Goal: Find specific page/section: Find specific page/section

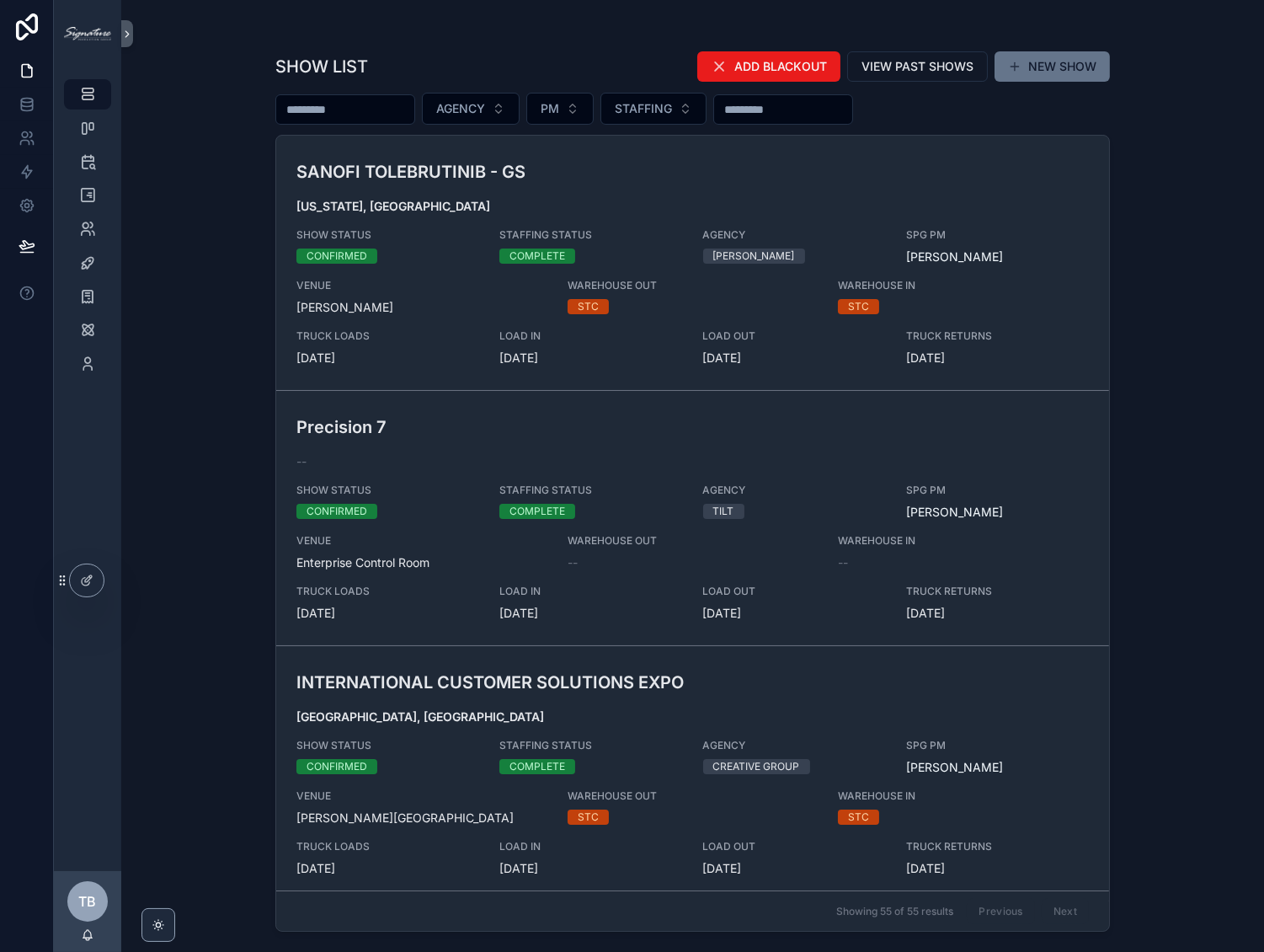
click at [392, 111] on input "scrollable content" at bounding box center [345, 109] width 138 height 24
type input "*****"
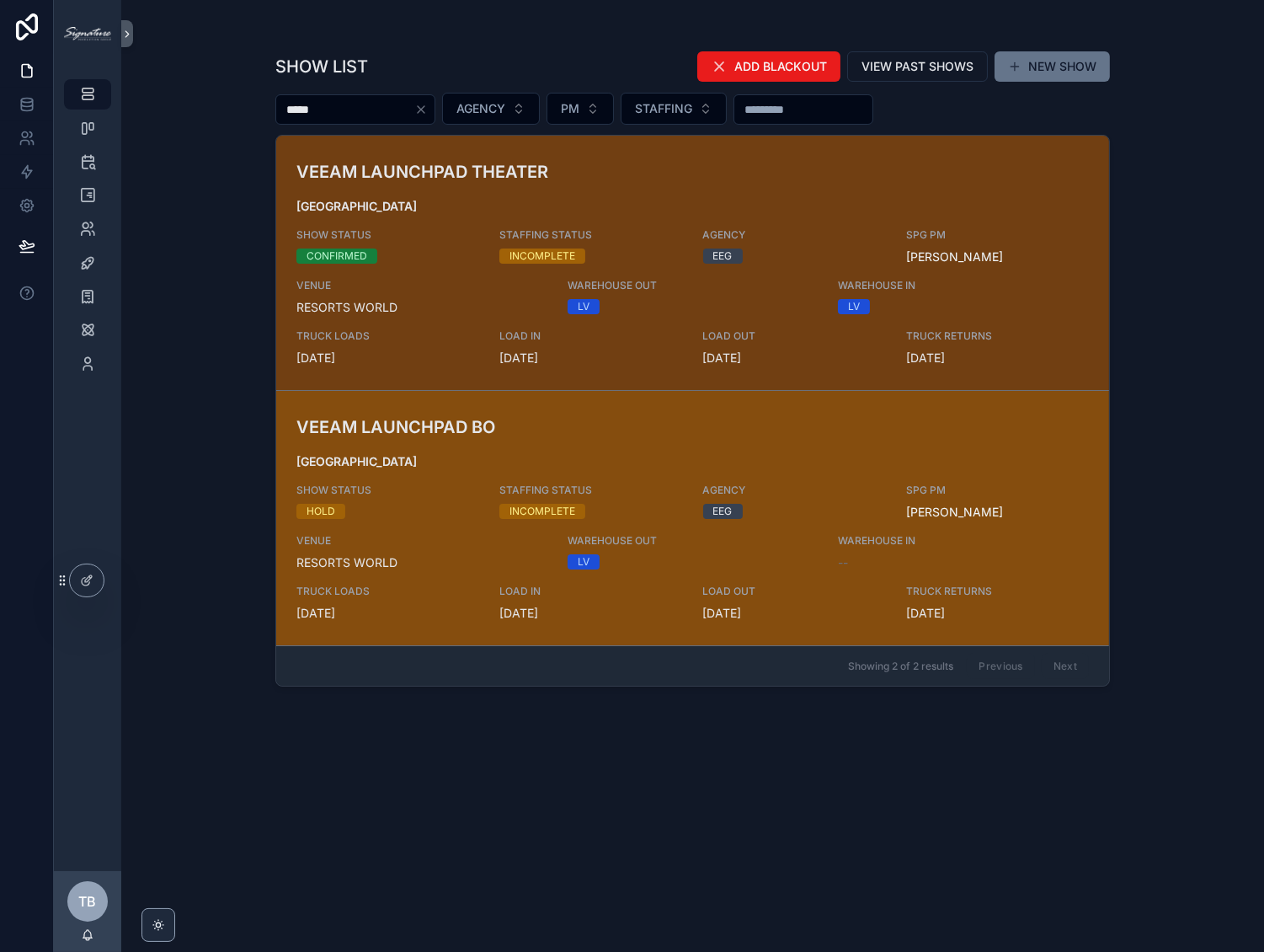
click at [569, 439] on div "VEEAM LAUNCHPAD [GEOGRAPHIC_DATA] SHOW STATUS HOLD STAFFING STATUS INCOMPLETE A…" at bounding box center [693, 517] width 793 height 207
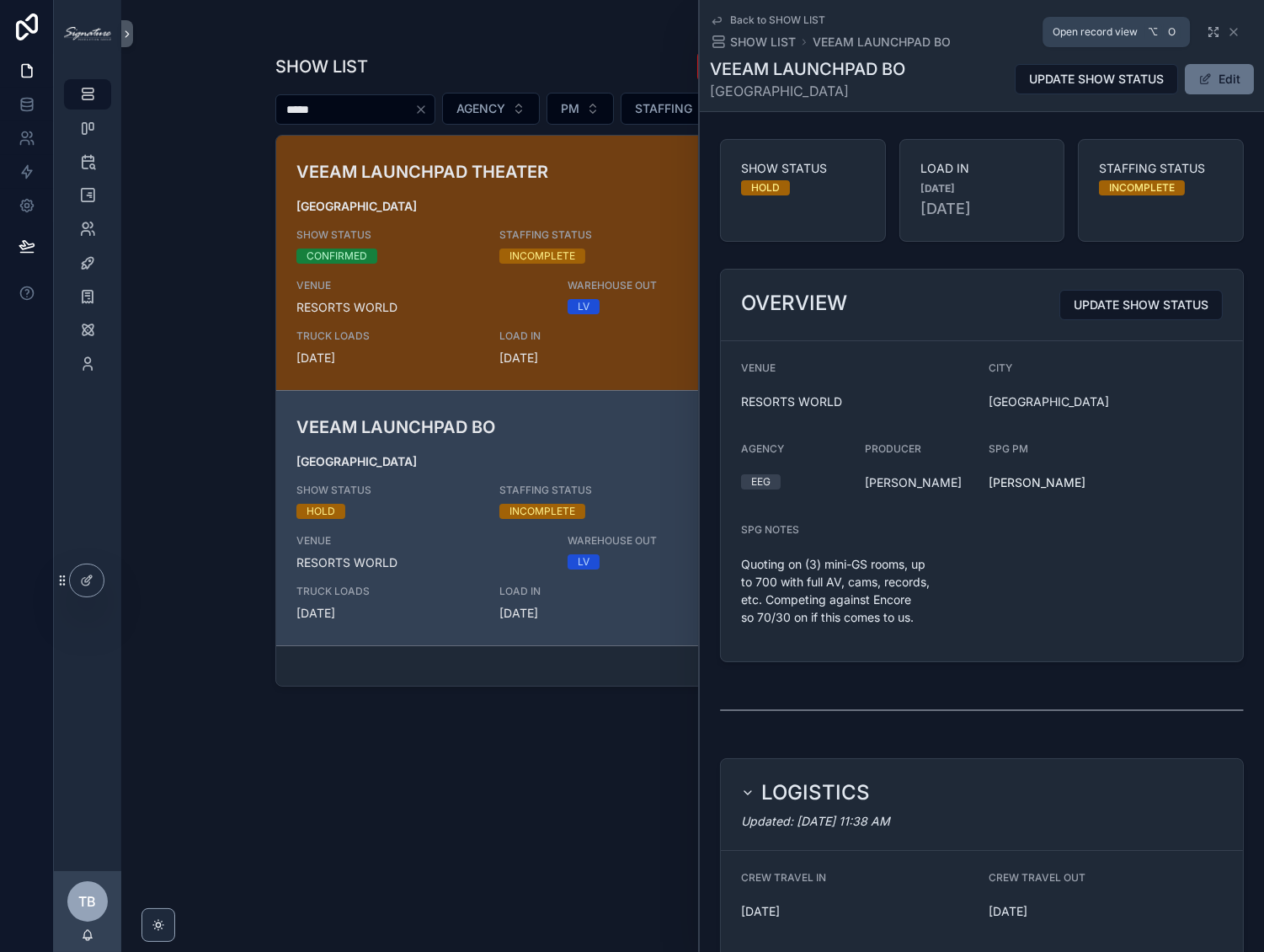
click at [1207, 31] on icon "scrollable content" at bounding box center [1213, 31] width 14 height 14
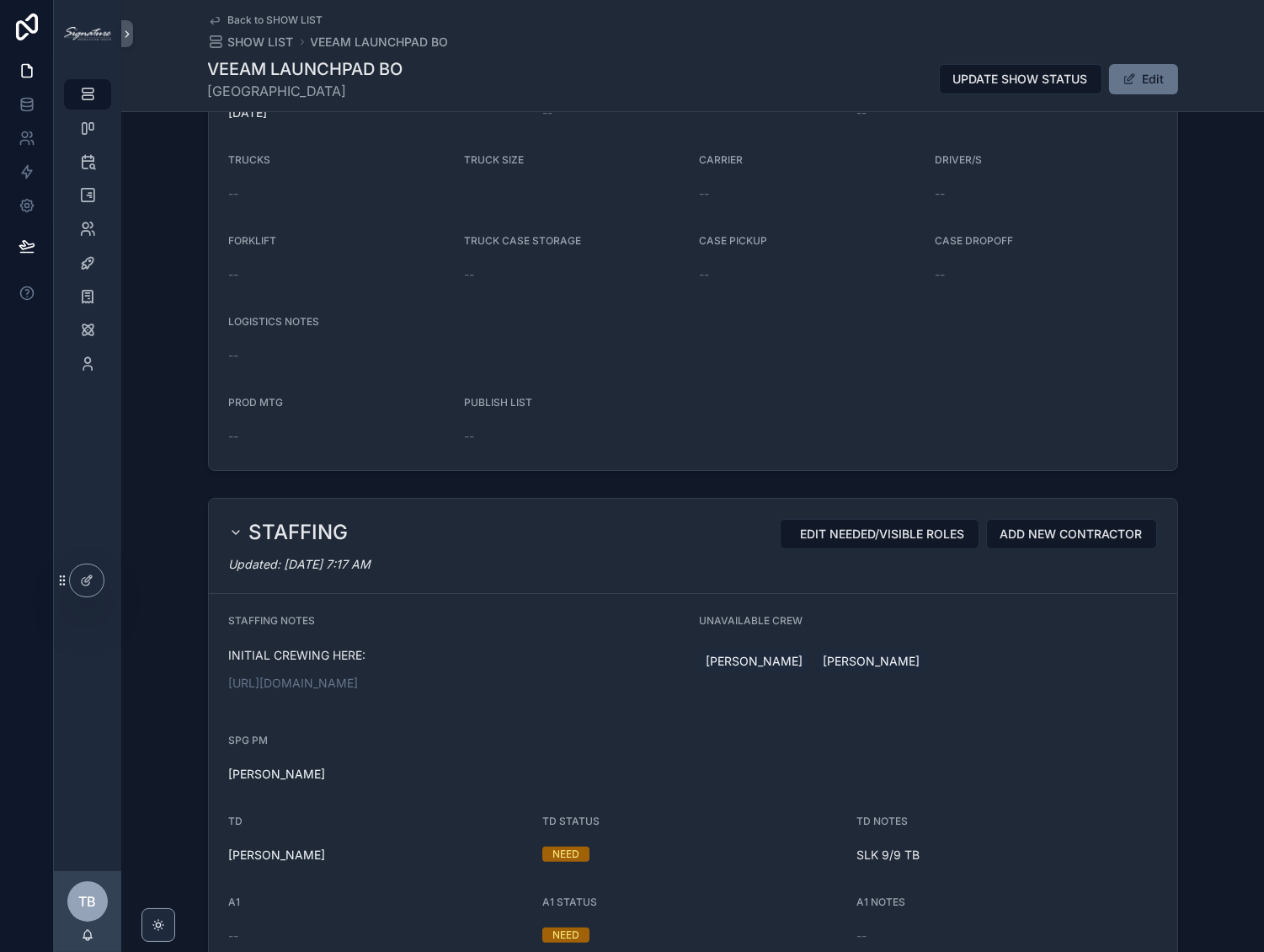
scroll to position [983, 0]
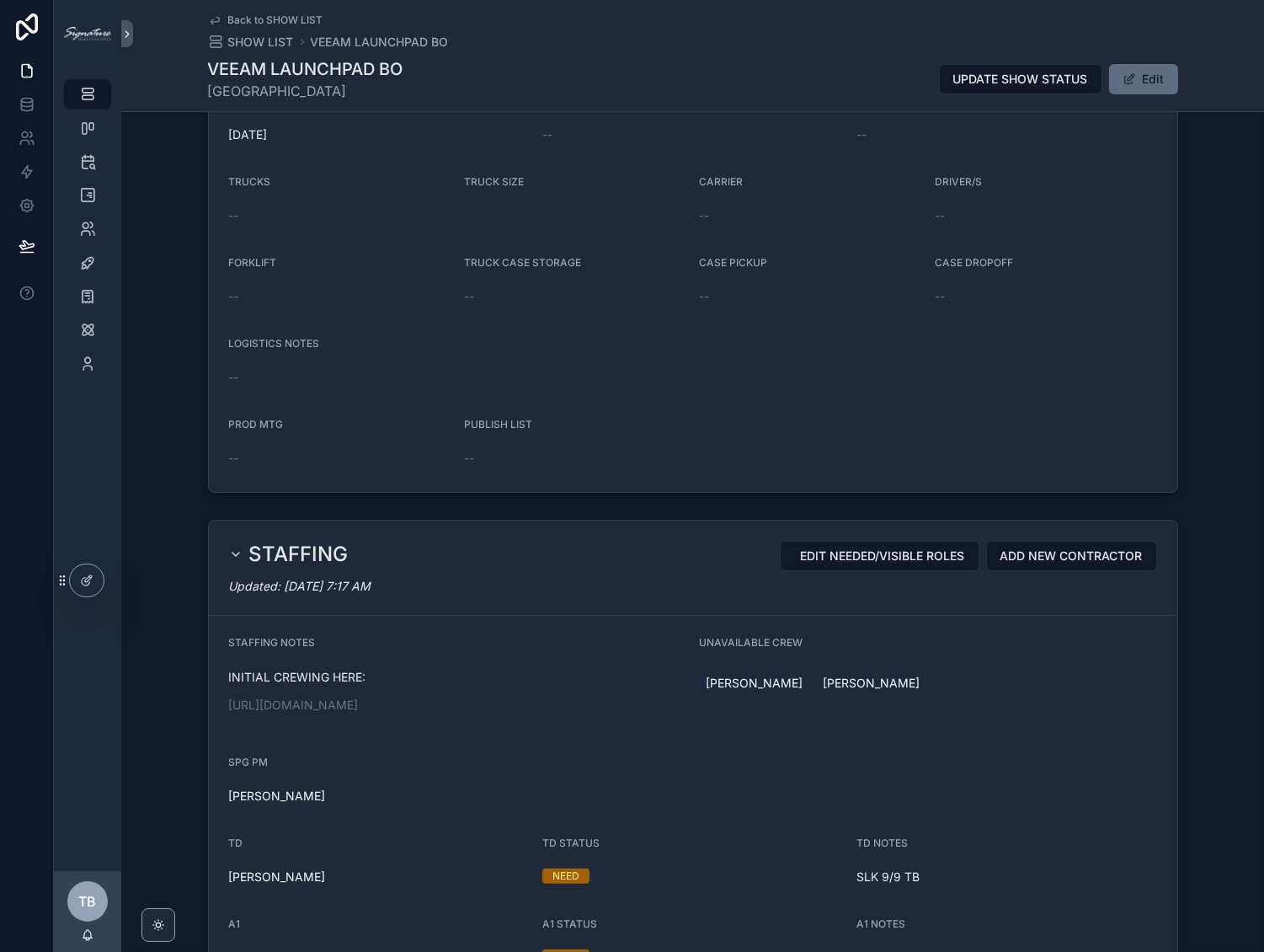
click at [1145, 63] on div "VEEAM LAUNCHPAD BO [GEOGRAPHIC_DATA] UPDATE SHOW STATUS Edit" at bounding box center [693, 79] width 971 height 44
click at [1145, 67] on button "Edit" at bounding box center [1143, 79] width 69 height 30
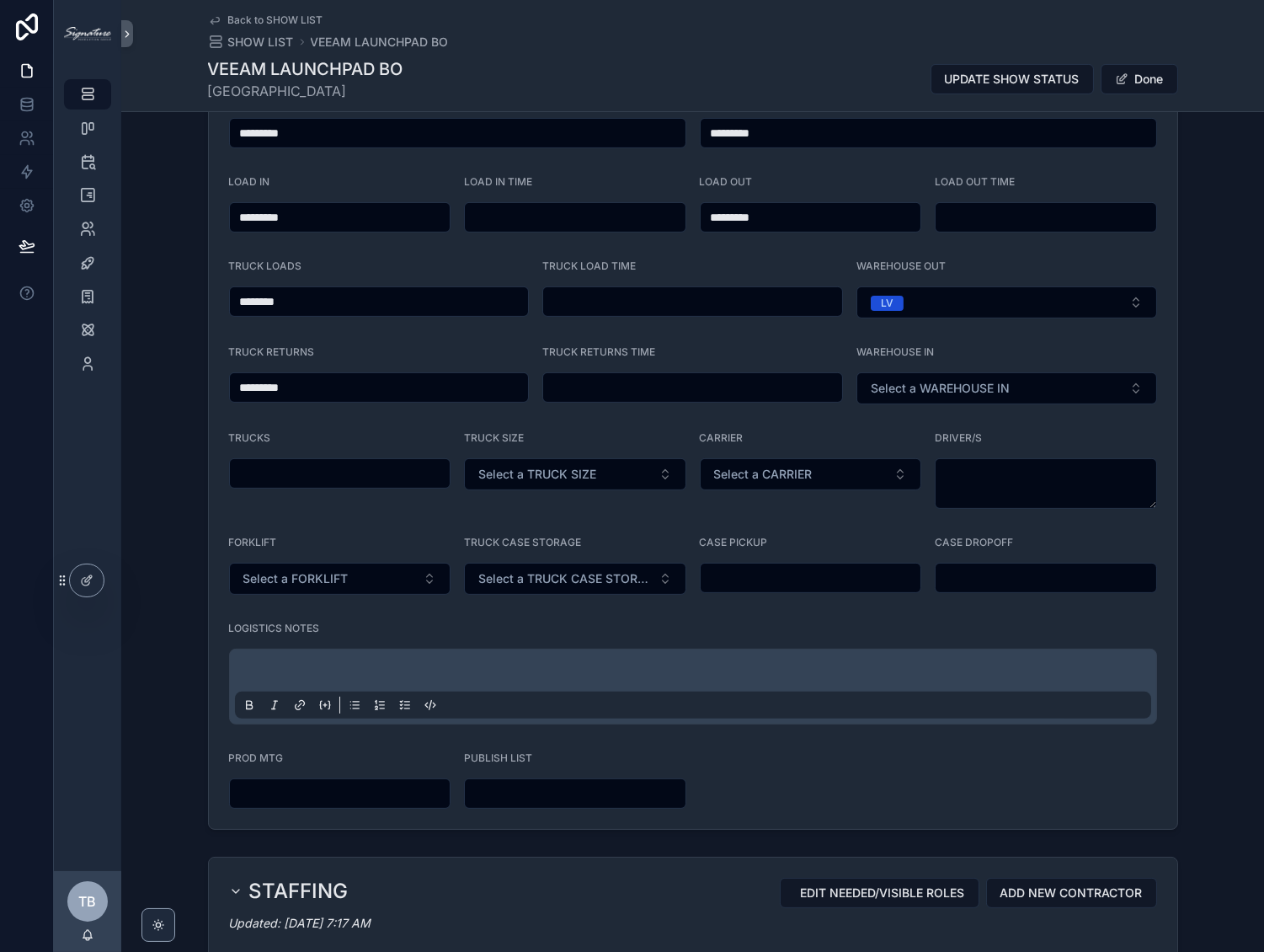
scroll to position [0, 0]
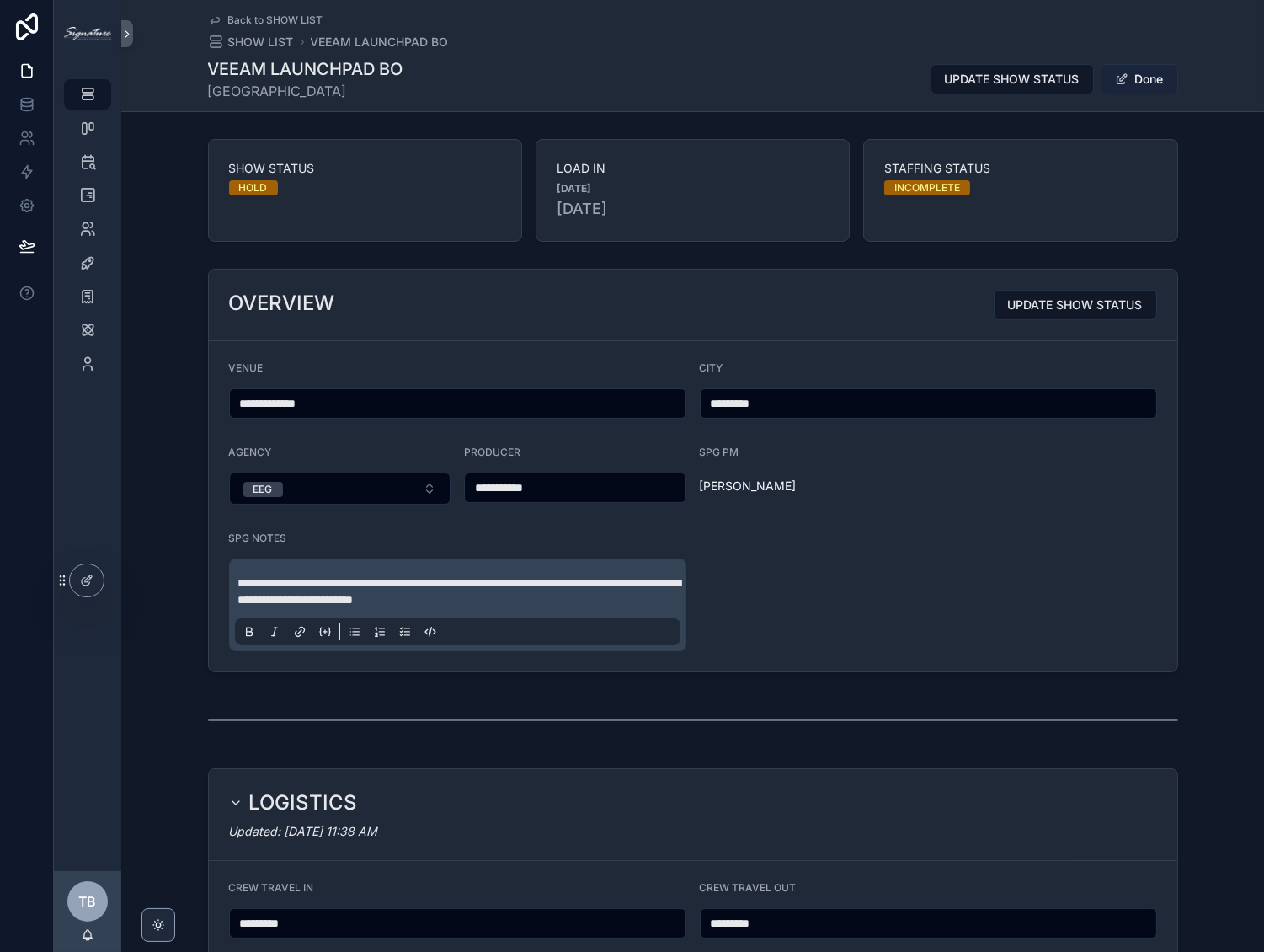
click at [1138, 91] on button "Done" at bounding box center [1140, 79] width 77 height 30
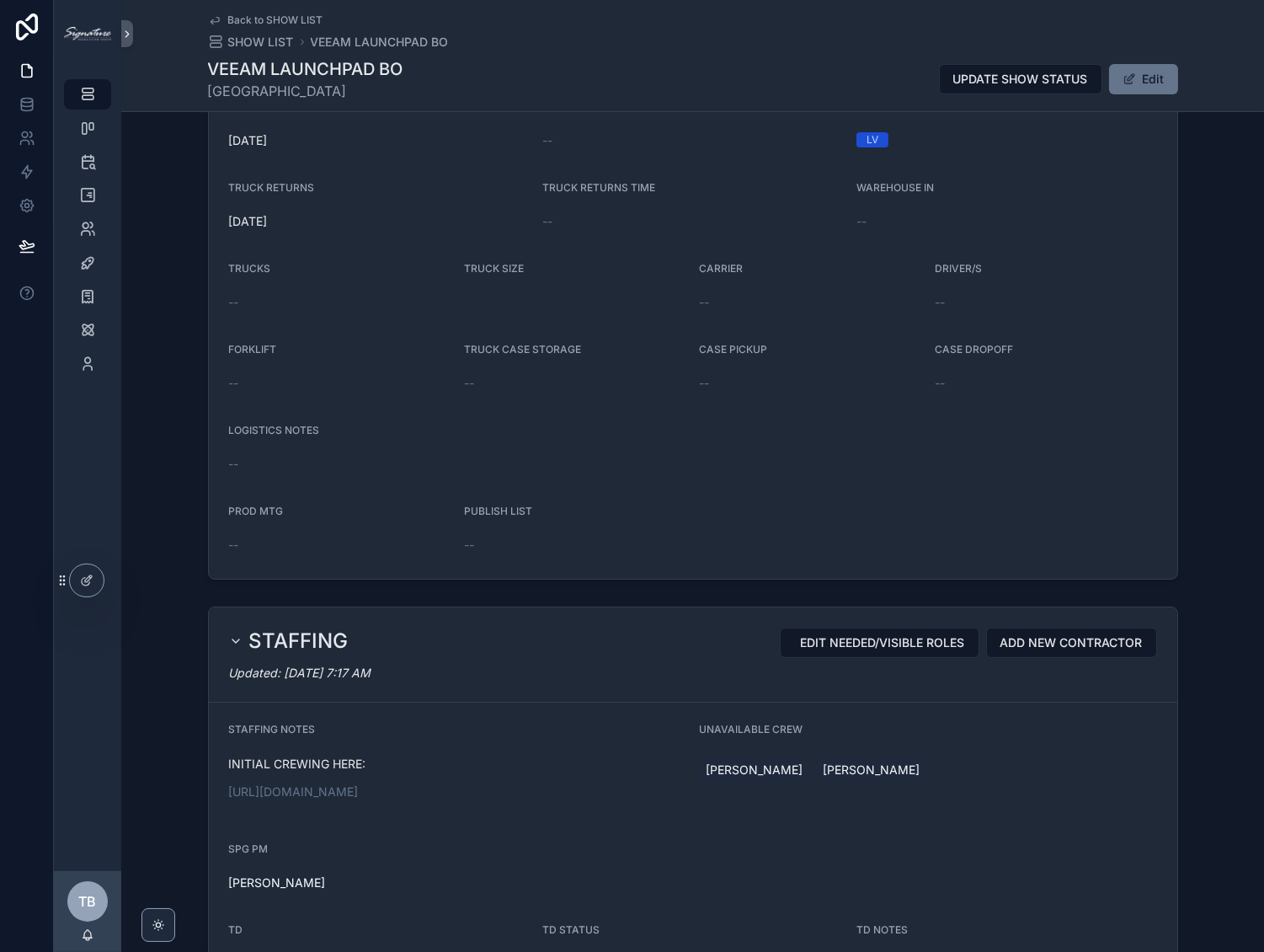
scroll to position [1336, 0]
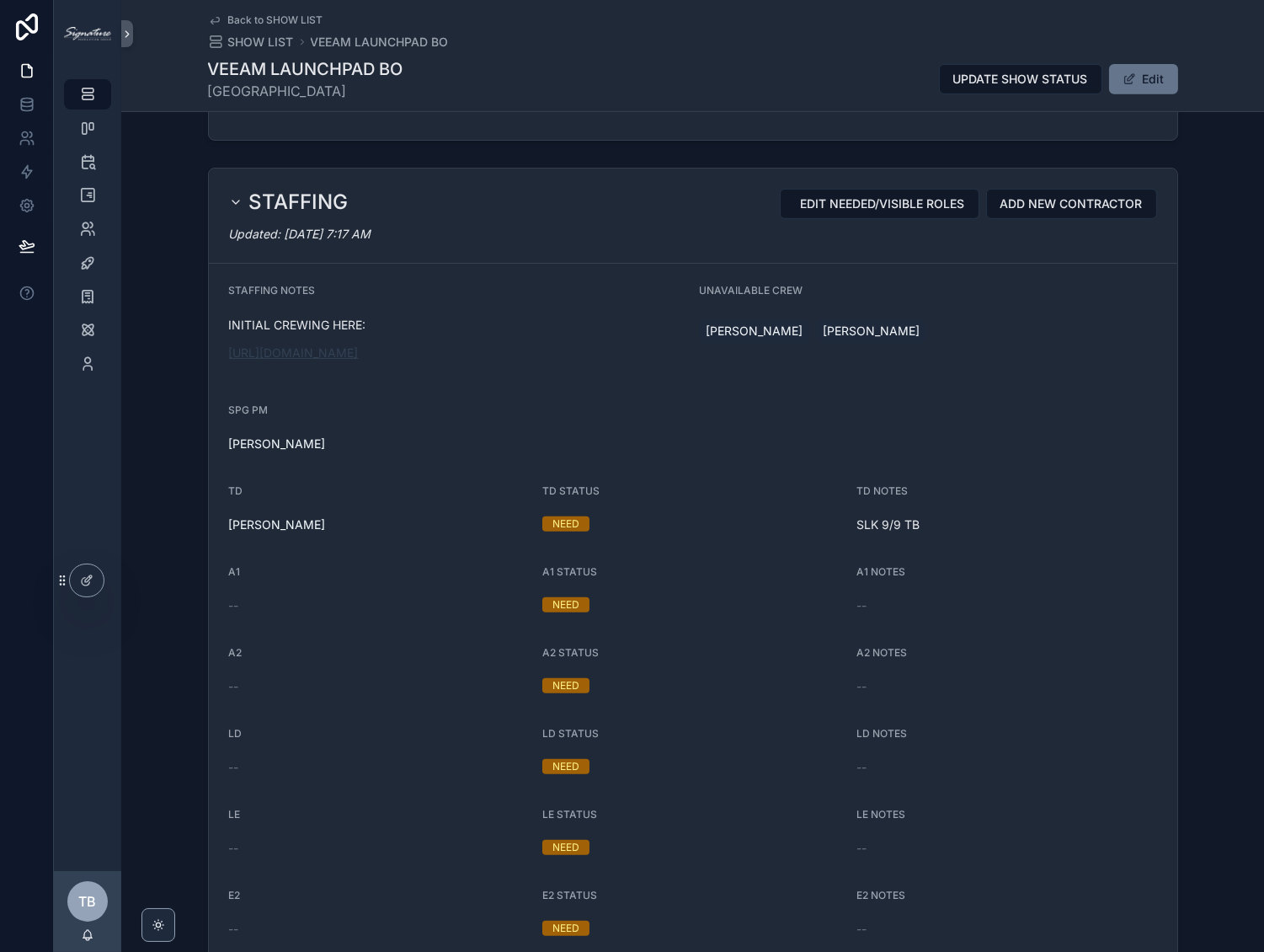
click at [357, 360] on link "[URL][DOMAIN_NAME]" at bounding box center [293, 352] width 130 height 15
